Goal: Check status: Check status

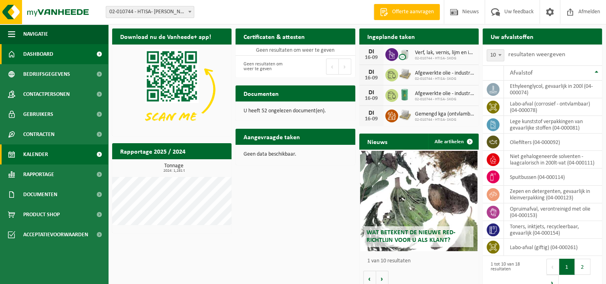
click at [41, 156] on span "Kalender" at bounding box center [35, 154] width 25 height 20
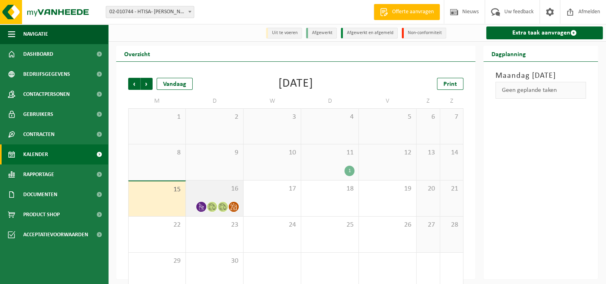
click at [218, 191] on span "16" at bounding box center [214, 188] width 49 height 9
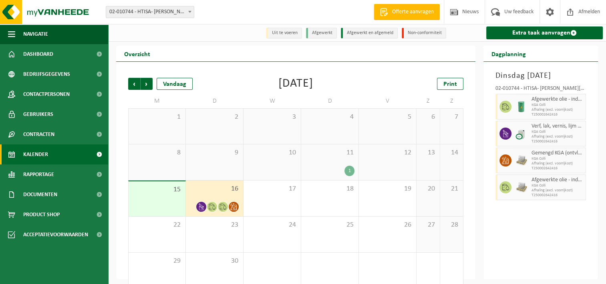
click at [341, 160] on div "11 1" at bounding box center [329, 162] width 57 height 36
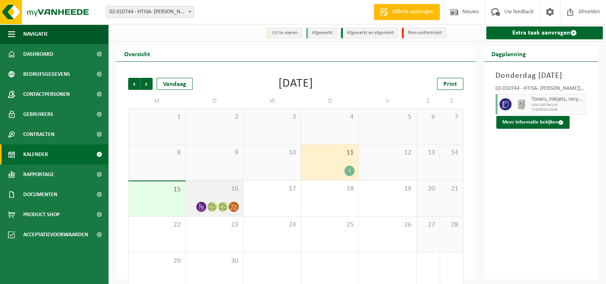
click at [215, 187] on span "16" at bounding box center [214, 188] width 49 height 9
